Goal: Transaction & Acquisition: Purchase product/service

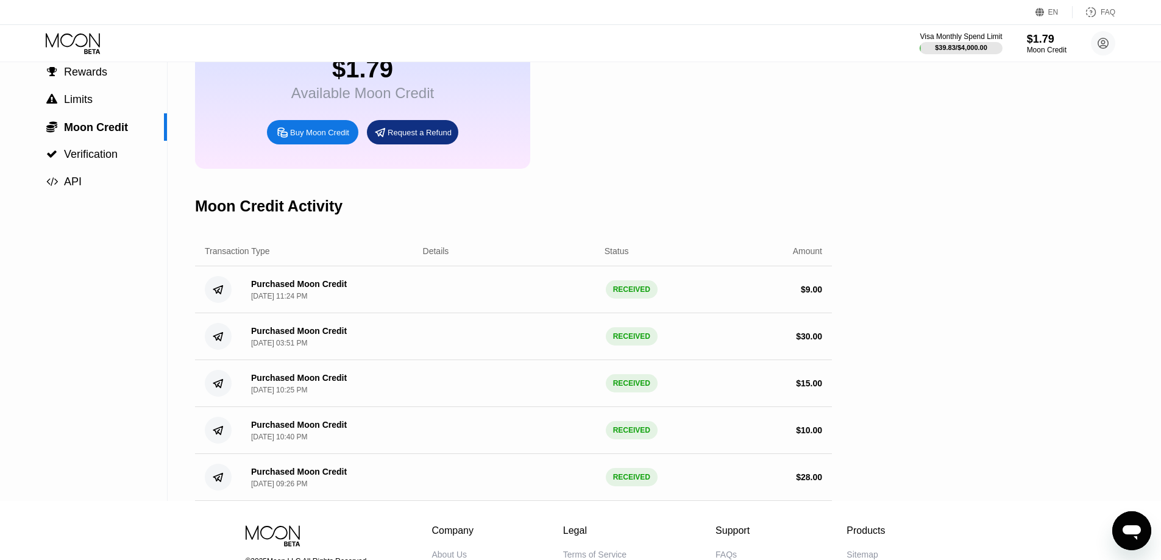
scroll to position [51, 0]
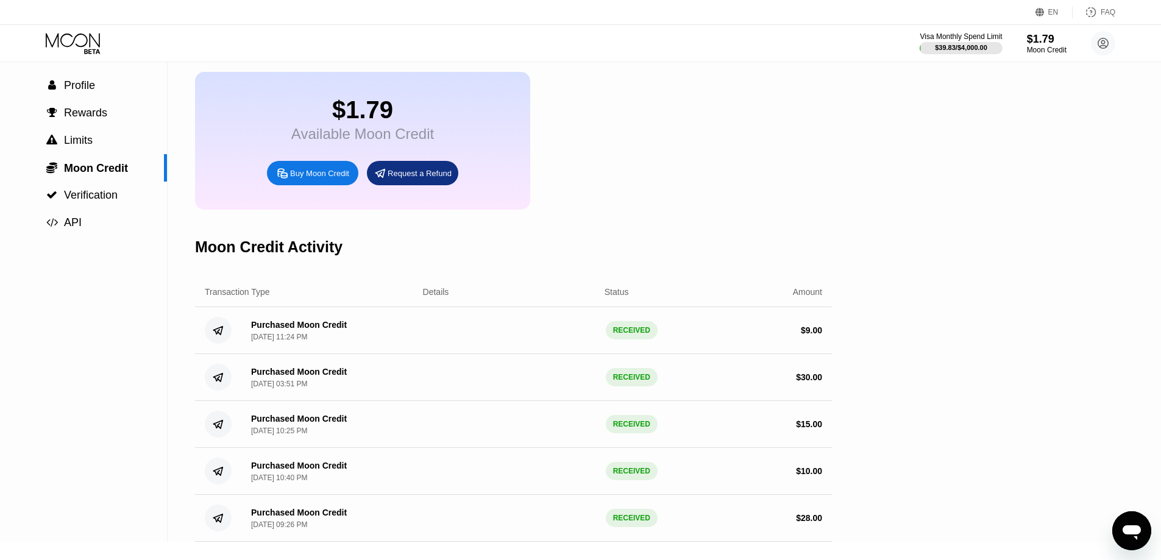
drag, startPoint x: 386, startPoint y: 115, endPoint x: 373, endPoint y: 127, distance: 17.7
click at [381, 121] on div "$1.79" at bounding box center [362, 109] width 143 height 27
click at [425, 134] on div "Available Moon Credit" at bounding box center [362, 134] width 143 height 17
click at [81, 90] on span "Profile" at bounding box center [79, 85] width 31 height 12
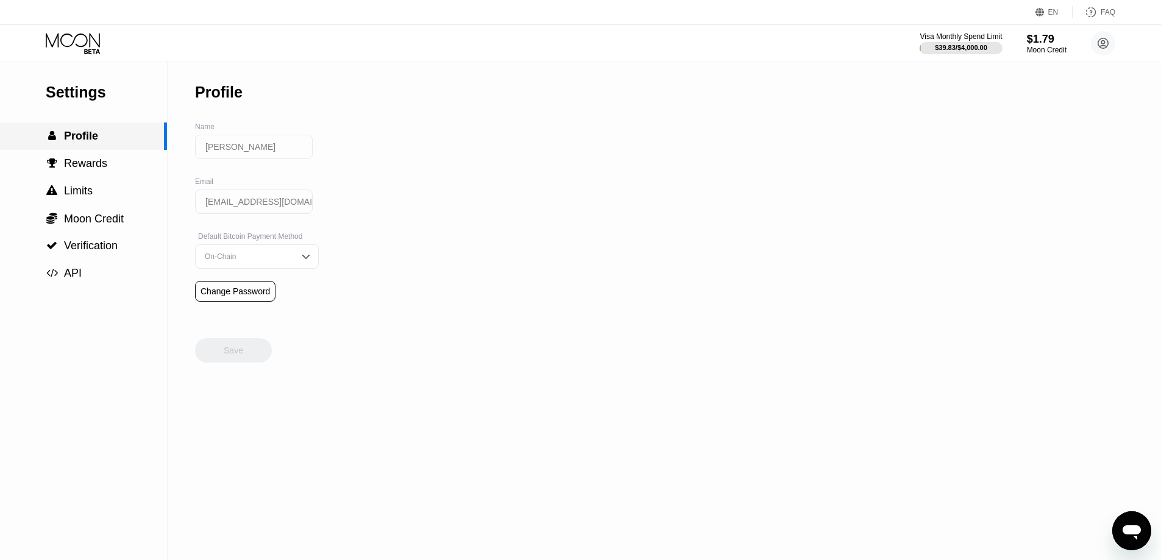
click at [83, 136] on span "Profile" at bounding box center [81, 136] width 34 height 12
click at [94, 169] on span "Rewards" at bounding box center [85, 163] width 43 height 12
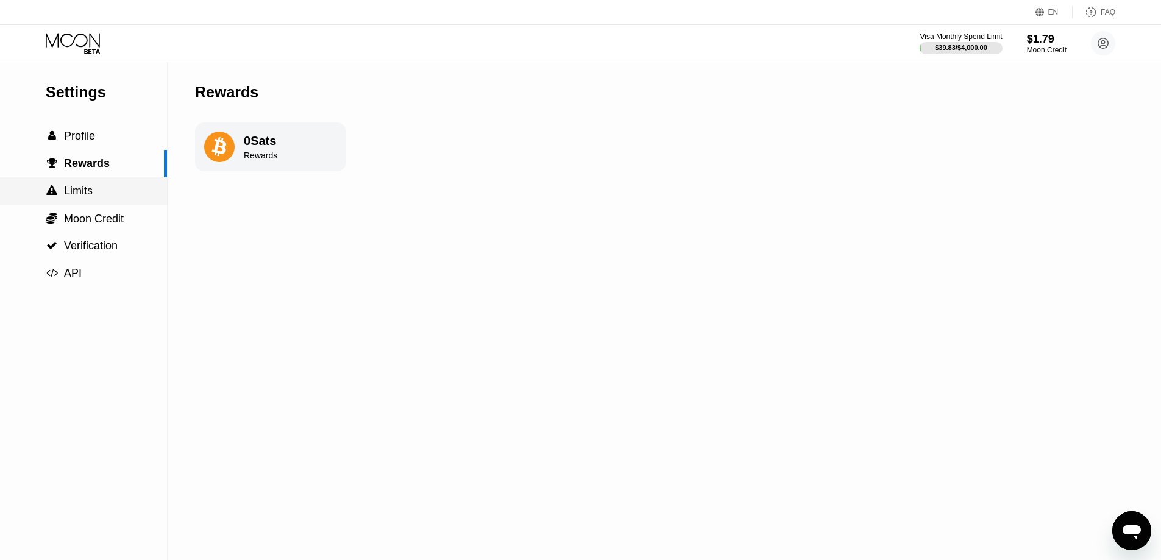
click at [92, 192] on span "Limits" at bounding box center [78, 191] width 29 height 12
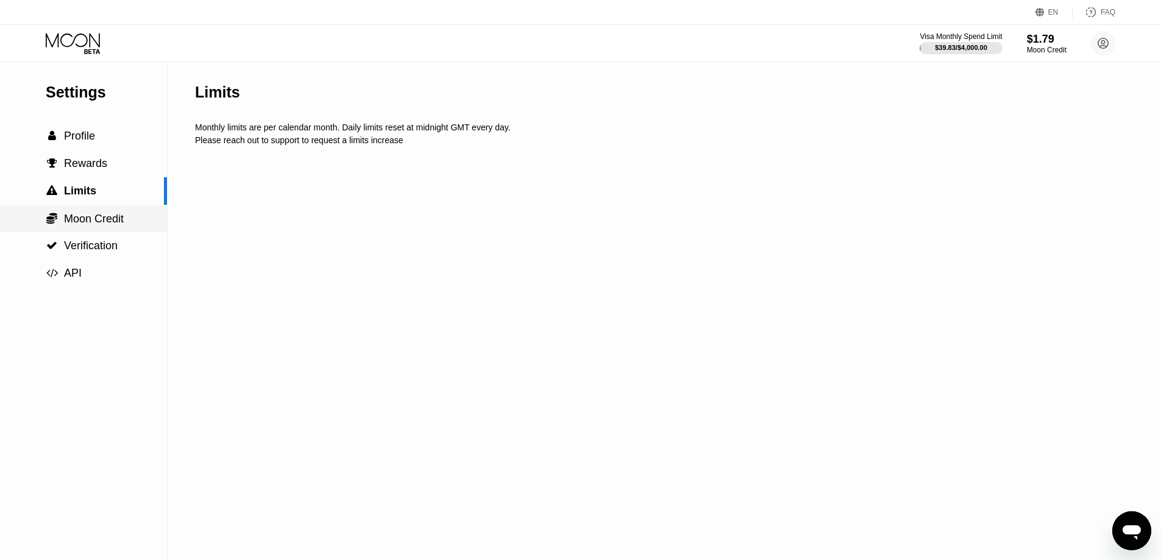
click at [94, 229] on div " Moon Credit" at bounding box center [83, 218] width 167 height 27
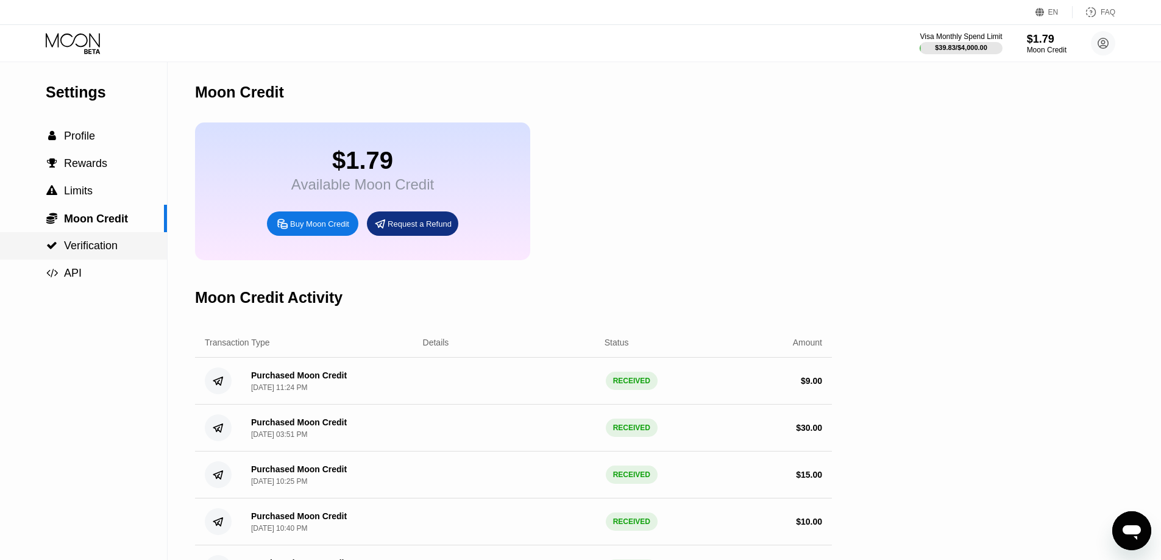
click at [94, 244] on span "Verification" at bounding box center [91, 245] width 54 height 12
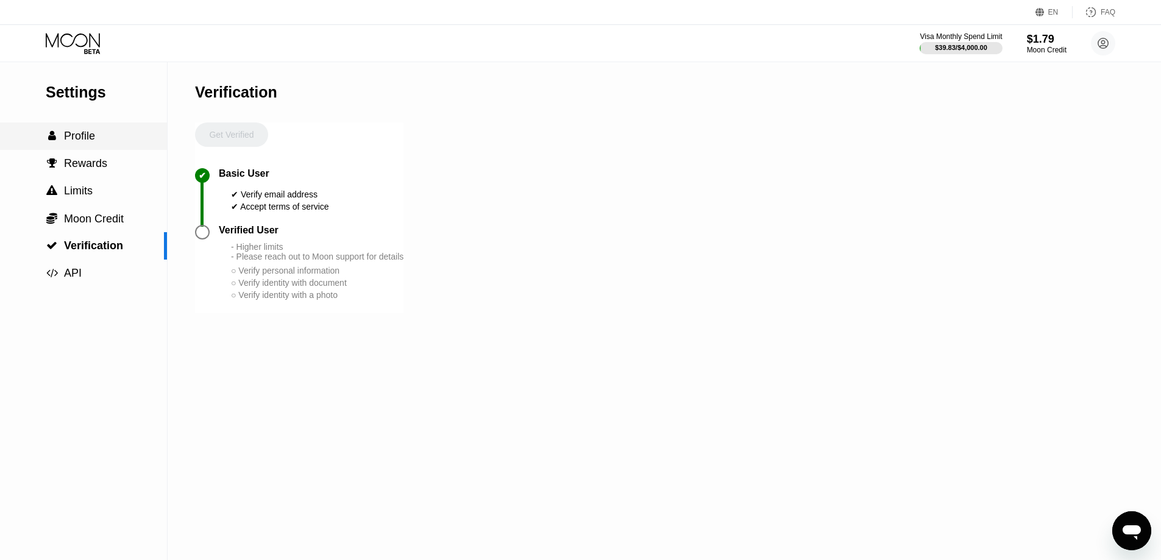
click at [97, 146] on div " Profile" at bounding box center [83, 135] width 167 height 27
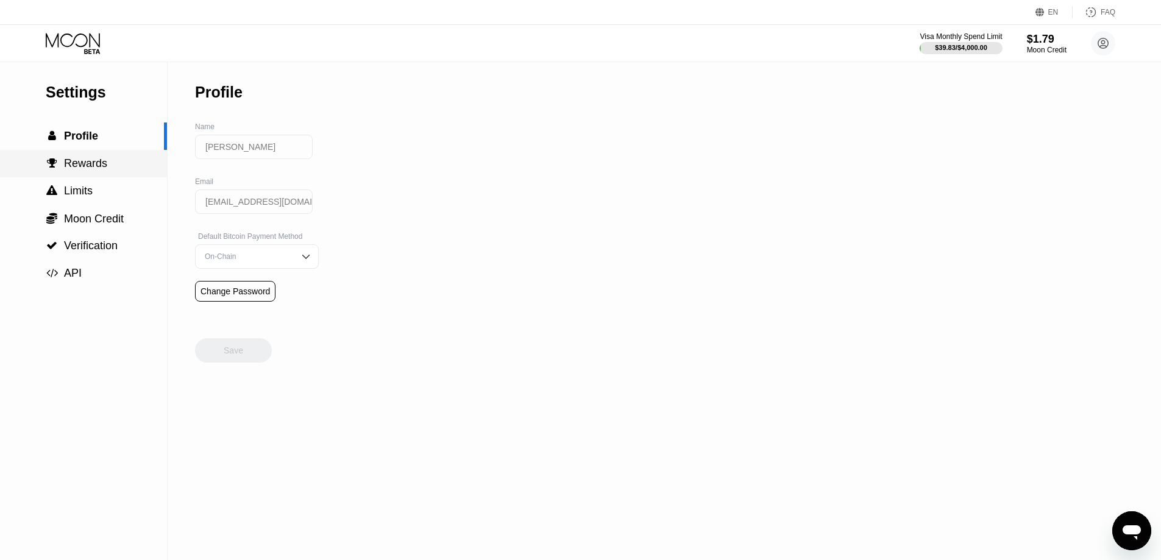
click at [99, 169] on span "Rewards" at bounding box center [85, 163] width 43 height 12
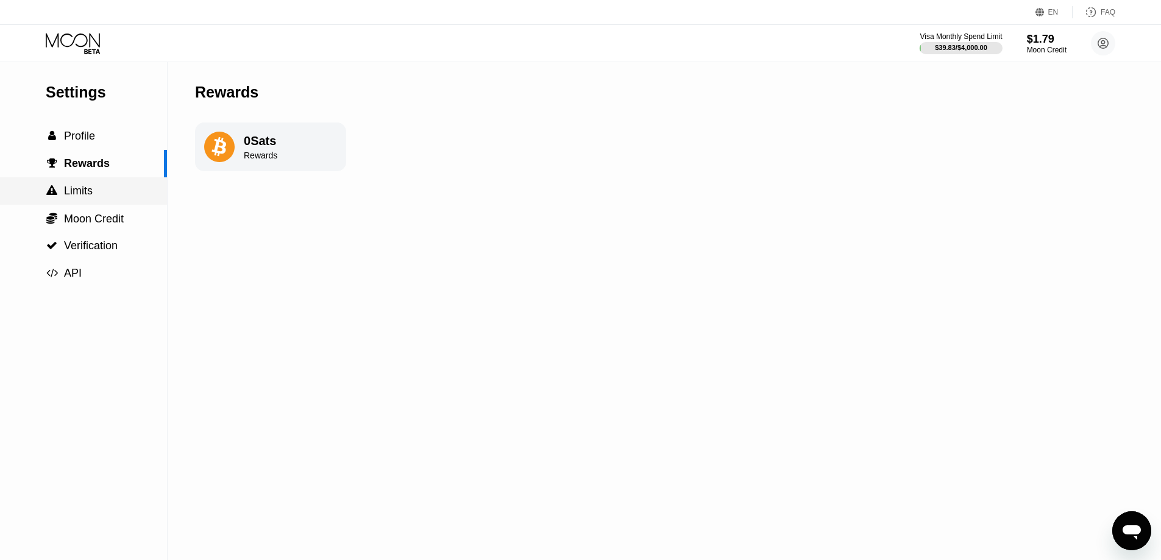
click at [87, 197] on span "Limits" at bounding box center [78, 191] width 29 height 12
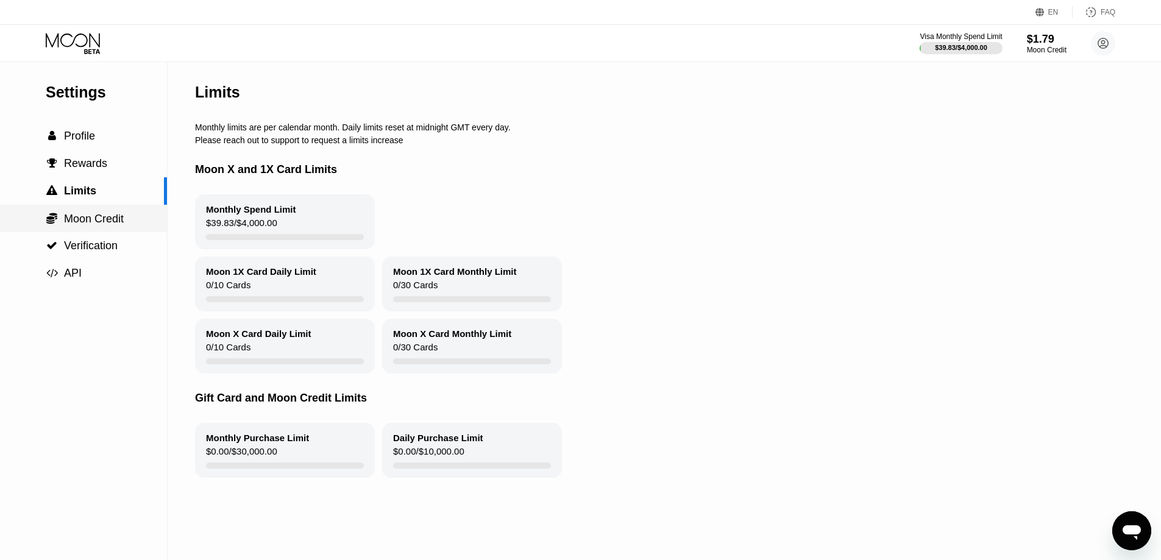
click at [102, 224] on span "Moon Credit" at bounding box center [94, 219] width 60 height 12
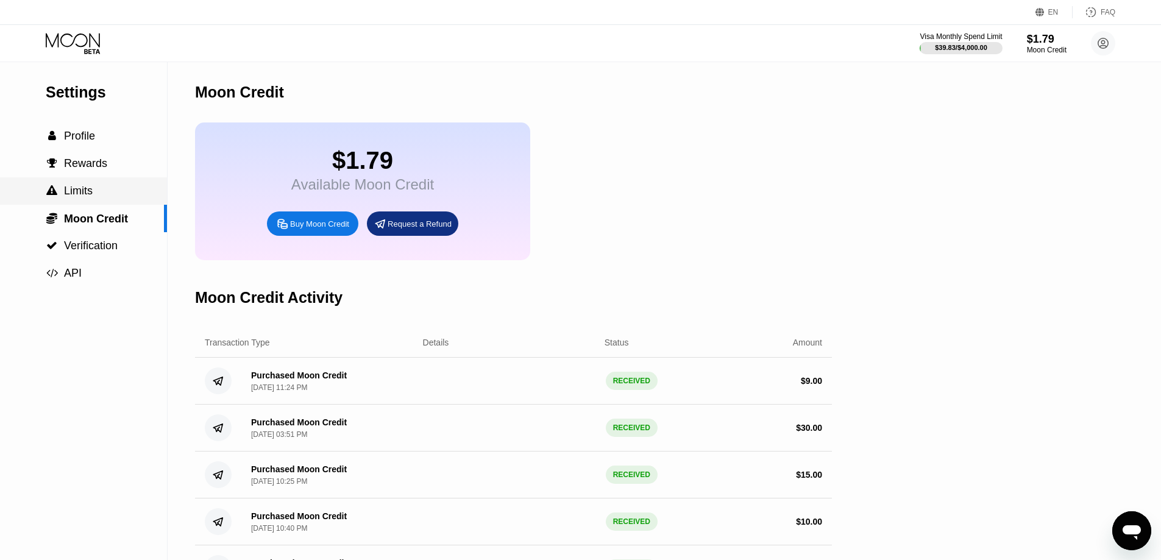
click at [103, 193] on div " Limits" at bounding box center [83, 191] width 167 height 13
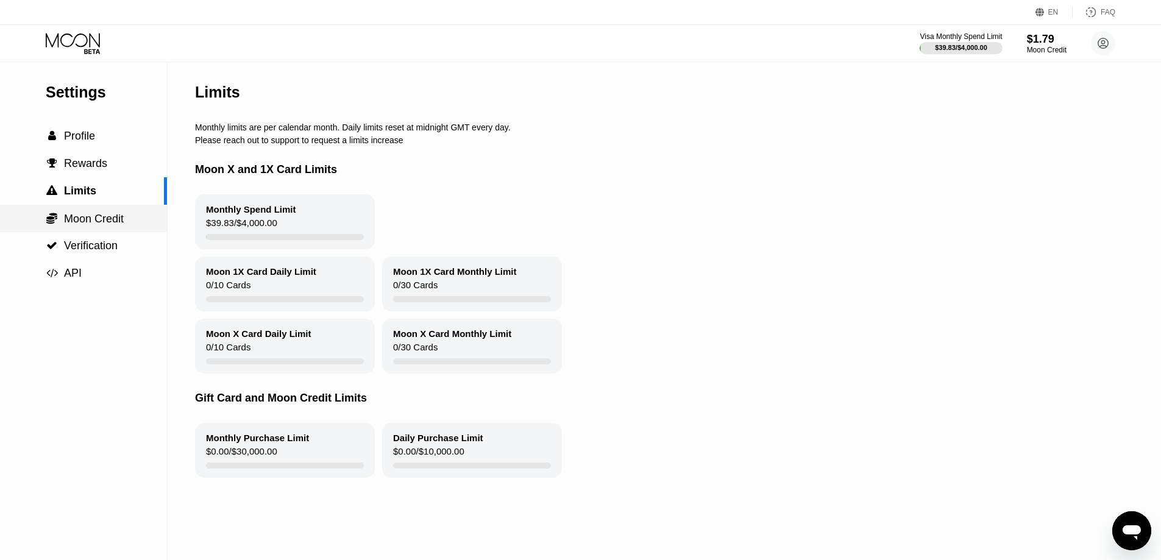
click at [118, 225] on span "Moon Credit" at bounding box center [94, 219] width 60 height 12
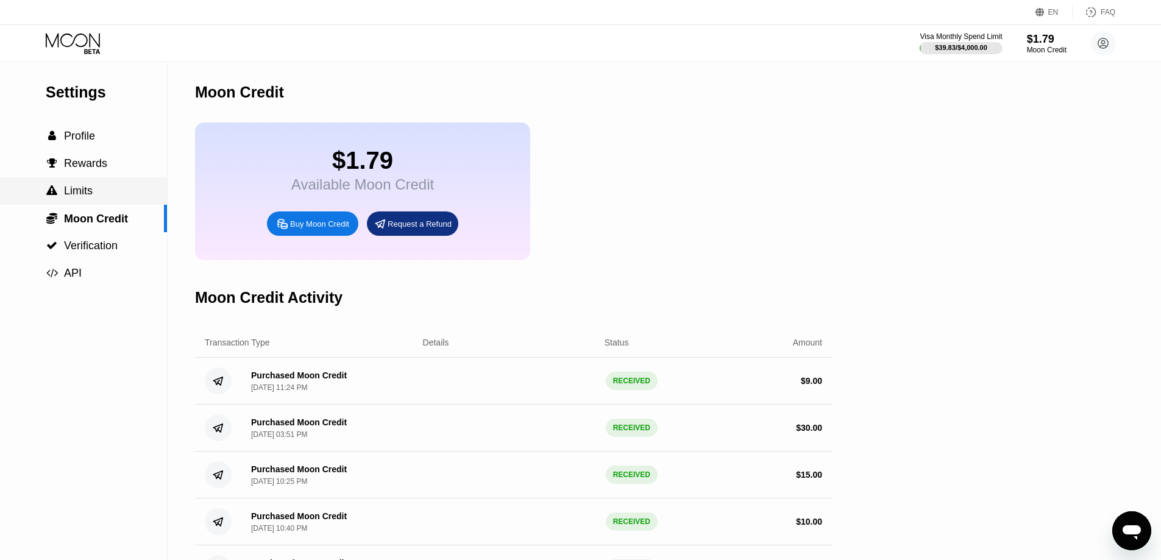
click at [111, 197] on div " Limits" at bounding box center [83, 191] width 167 height 13
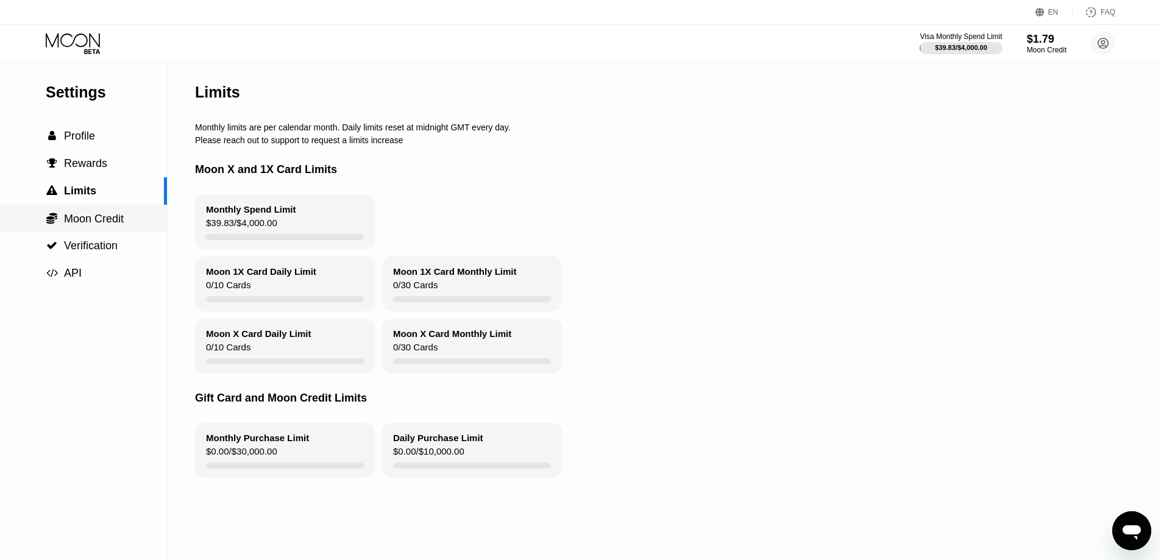
click at [110, 217] on span "Moon Credit" at bounding box center [94, 219] width 60 height 12
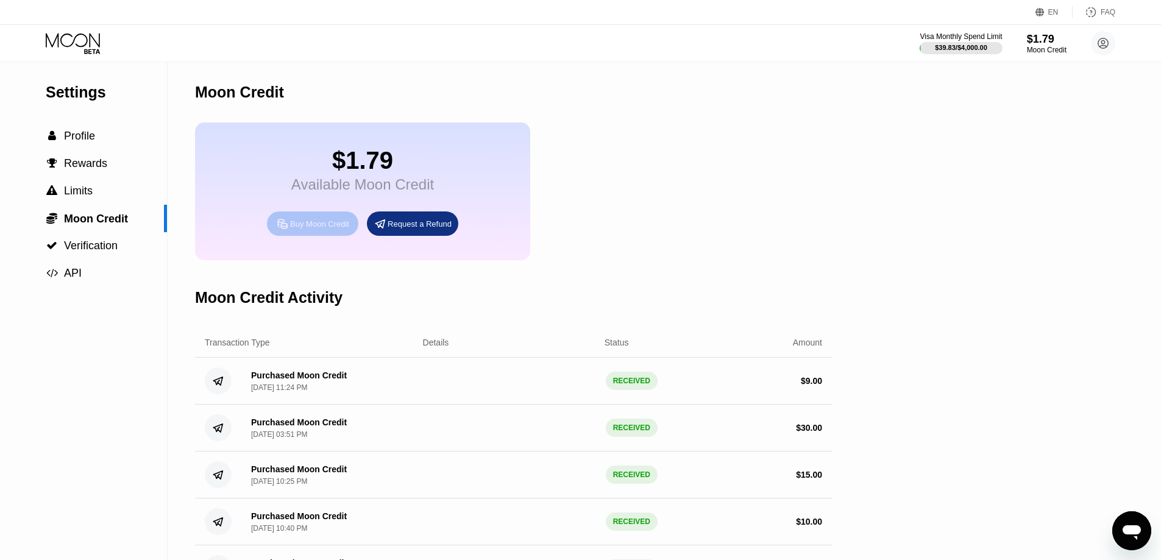
click at [319, 229] on div "Buy Moon Credit" at bounding box center [319, 224] width 59 height 10
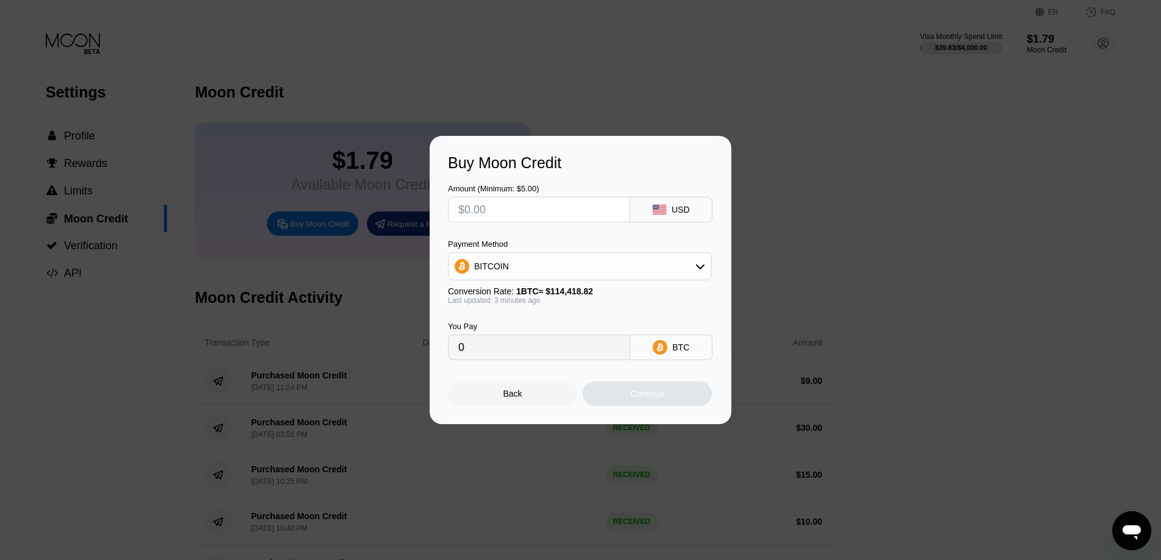
click at [561, 210] on input "text" at bounding box center [538, 209] width 161 height 24
type input "$1"
type input "0.00000874"
type input "$10"
type input "0.00008740"
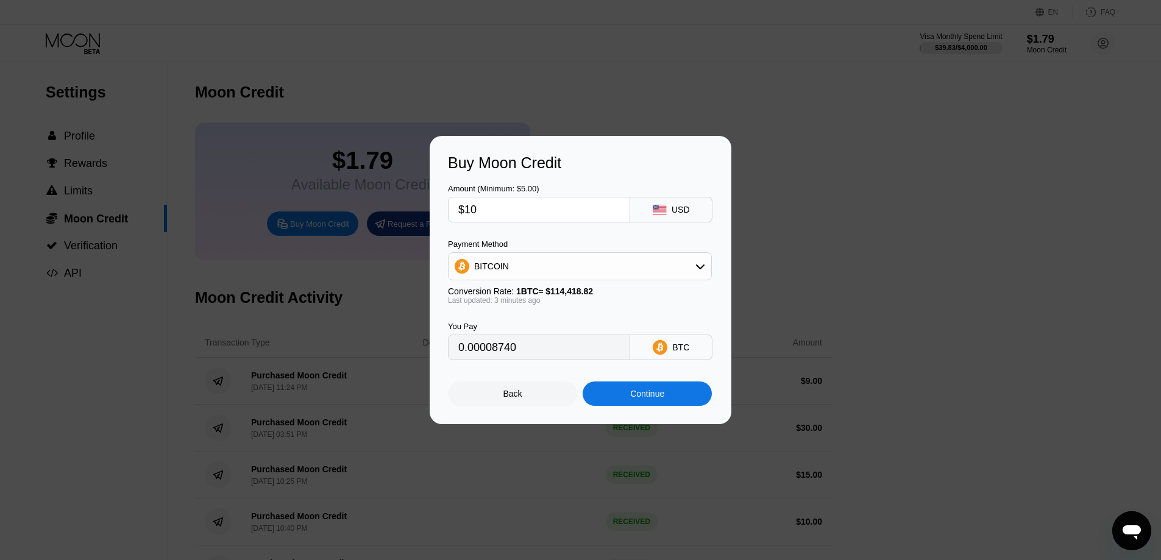
type input "$10"
click at [524, 270] on div "BITCOIN" at bounding box center [579, 266] width 263 height 24
click at [548, 330] on div "USDT on TRON" at bounding box center [587, 327] width 230 height 10
type input "10.10"
click at [546, 267] on div "USDT on TRON" at bounding box center [579, 266] width 263 height 24
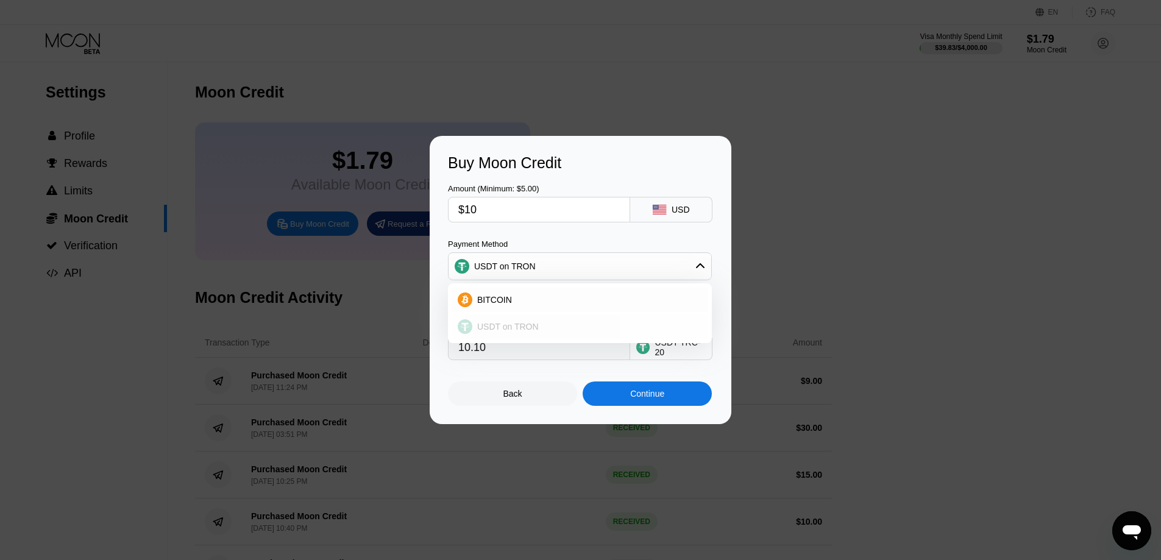
click at [548, 328] on div "USDT on TRON" at bounding box center [587, 327] width 230 height 10
click at [515, 216] on input "$10" at bounding box center [538, 209] width 161 height 24
type input "$100"
type input "101.01"
type input "$1000"
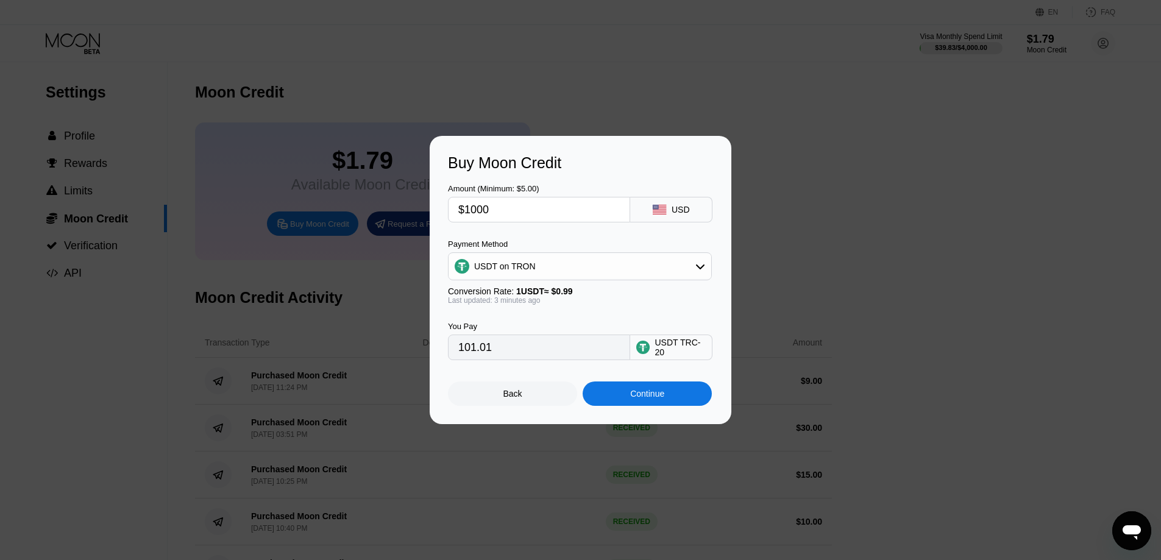
type input "1010.10"
type input "$1000"
click at [567, 296] on span "1 USDT ≈ $0.99" at bounding box center [544, 291] width 57 height 10
click at [548, 270] on div "USDT on TRON" at bounding box center [579, 266] width 263 height 24
click at [550, 243] on div "Payment Method" at bounding box center [580, 243] width 264 height 9
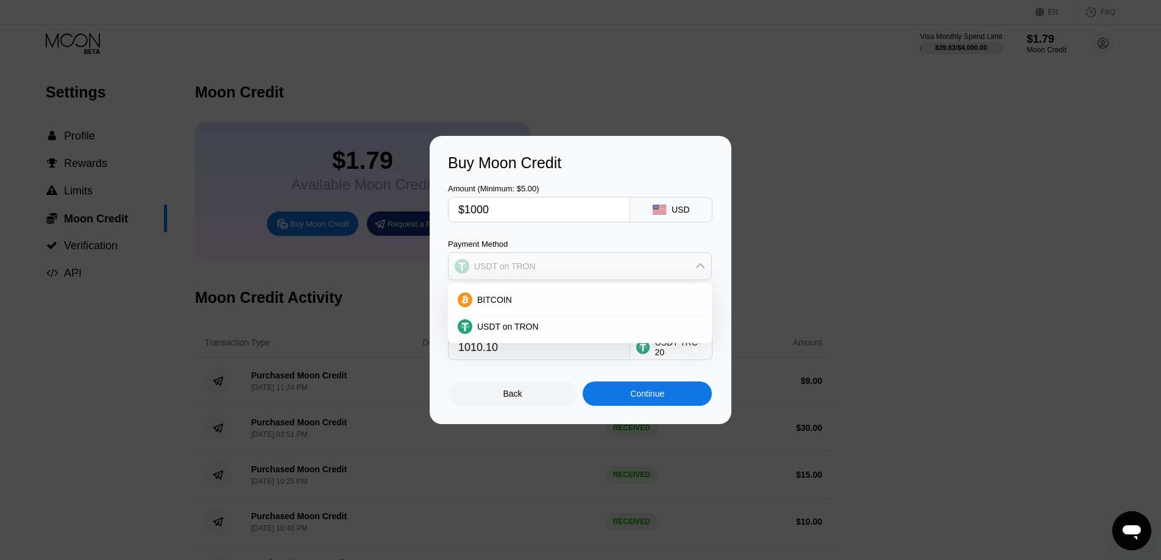
click at [542, 269] on div "USDT on TRON" at bounding box center [579, 266] width 263 height 24
click at [671, 204] on div "USD" at bounding box center [671, 210] width 82 height 26
click at [671, 214] on div "USD" at bounding box center [671, 210] width 82 height 26
click at [601, 207] on input "$1000" at bounding box center [538, 209] width 161 height 24
click at [500, 241] on div "Payment Method" at bounding box center [580, 243] width 264 height 9
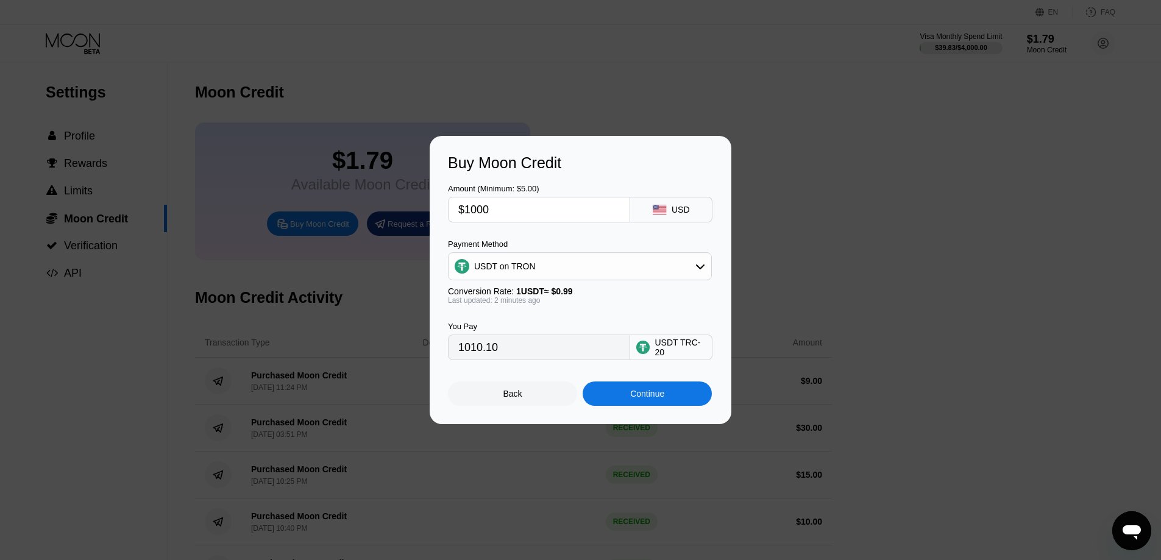
click at [528, 400] on div "Back" at bounding box center [512, 393] width 129 height 24
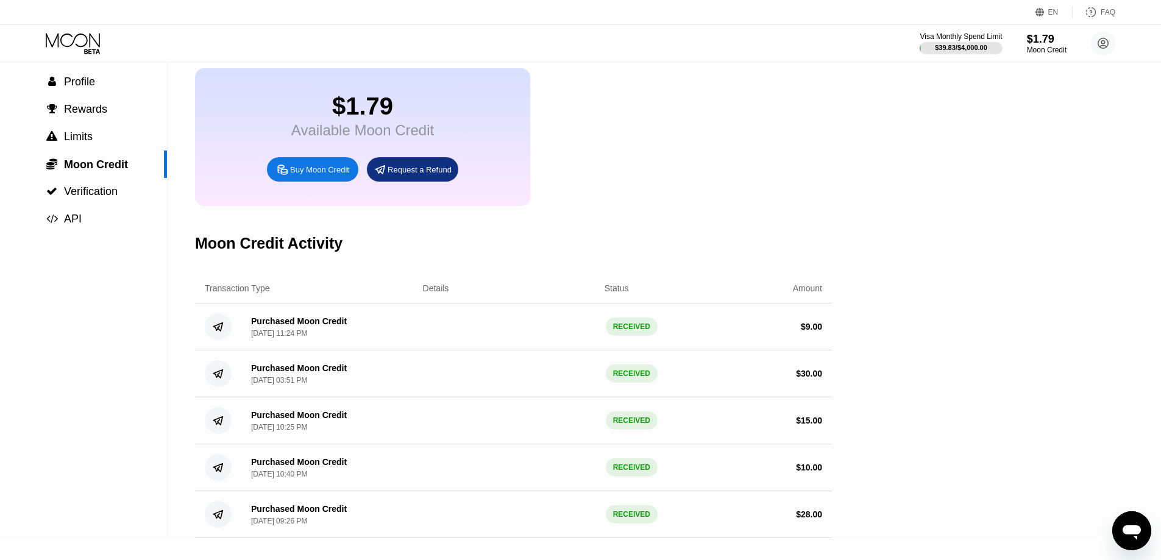
scroll to position [51, 0]
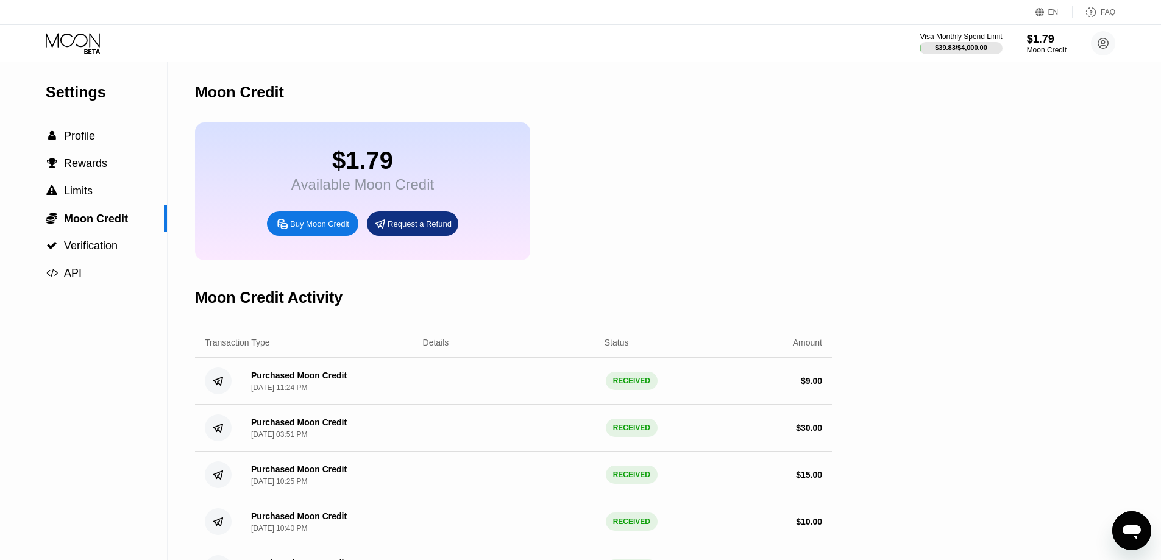
click at [342, 229] on div "Buy Moon Credit" at bounding box center [319, 224] width 59 height 10
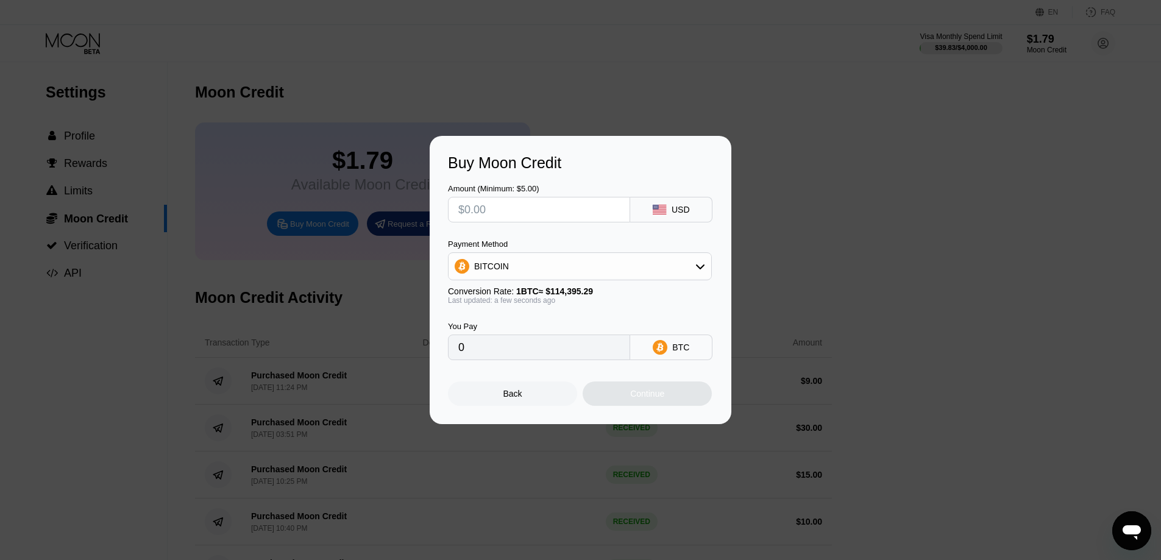
click at [660, 214] on div "USD" at bounding box center [671, 210] width 82 height 26
click at [661, 214] on div "USD" at bounding box center [671, 210] width 82 height 26
drag, startPoint x: 661, startPoint y: 214, endPoint x: 678, endPoint y: 206, distance: 18.8
click at [662, 213] on div "USD" at bounding box center [671, 210] width 82 height 26
click at [681, 206] on div "USD" at bounding box center [680, 210] width 18 height 10
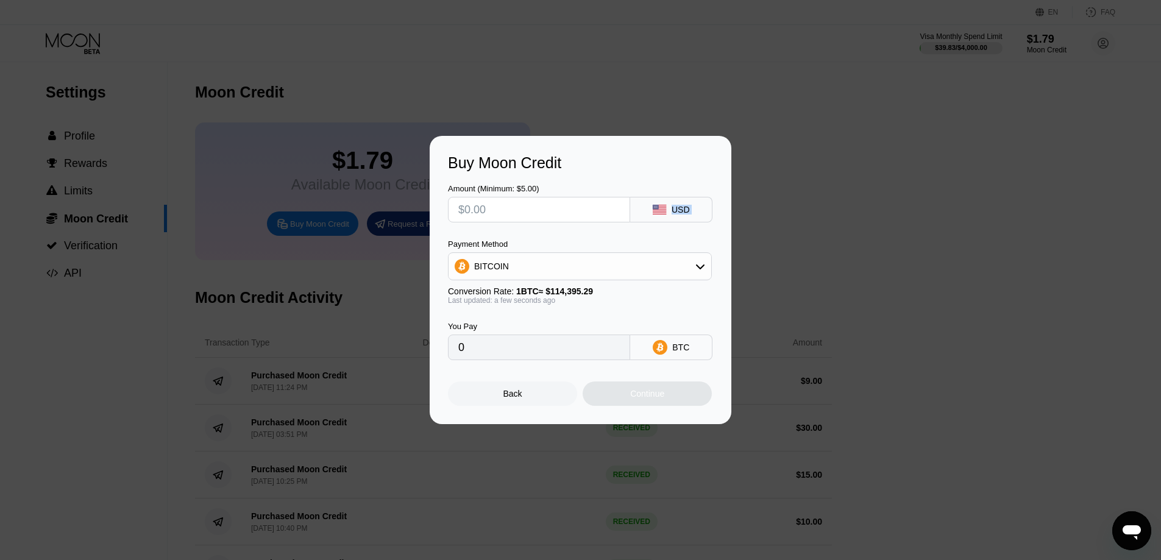
click at [681, 206] on div "USD" at bounding box center [680, 210] width 18 height 10
click at [660, 213] on rect at bounding box center [659, 210] width 13 height 10
click at [597, 261] on div "BITCOIN" at bounding box center [579, 266] width 263 height 24
click at [606, 322] on div "USDT on TRON" at bounding box center [587, 327] width 230 height 10
click at [593, 261] on div "USDT on TRON" at bounding box center [579, 266] width 263 height 24
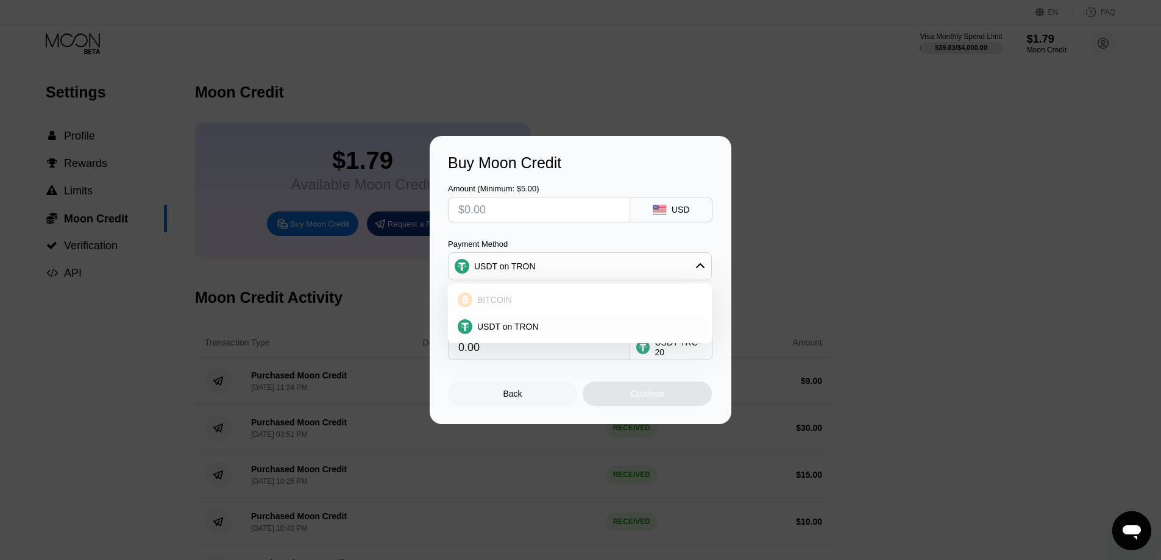
click at [603, 295] on div "BITCOIN" at bounding box center [587, 300] width 230 height 10
type input "0"
click at [556, 406] on div "Back" at bounding box center [512, 393] width 129 height 24
